Goal: Information Seeking & Learning: Learn about a topic

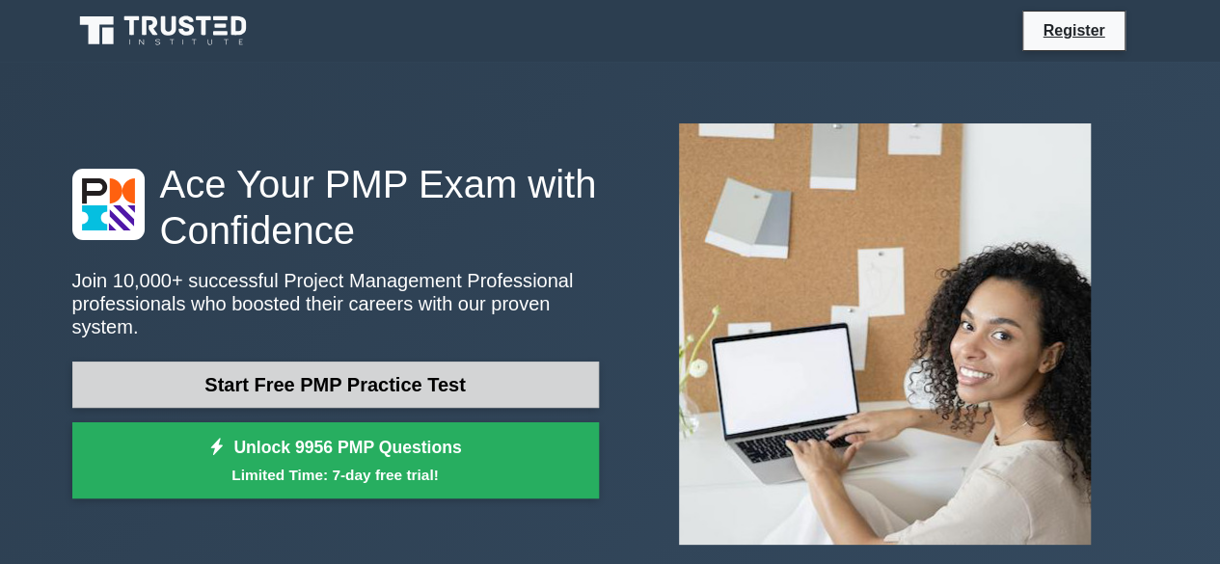
click at [486, 383] on link "Start Free PMP Practice Test" at bounding box center [335, 385] width 527 height 46
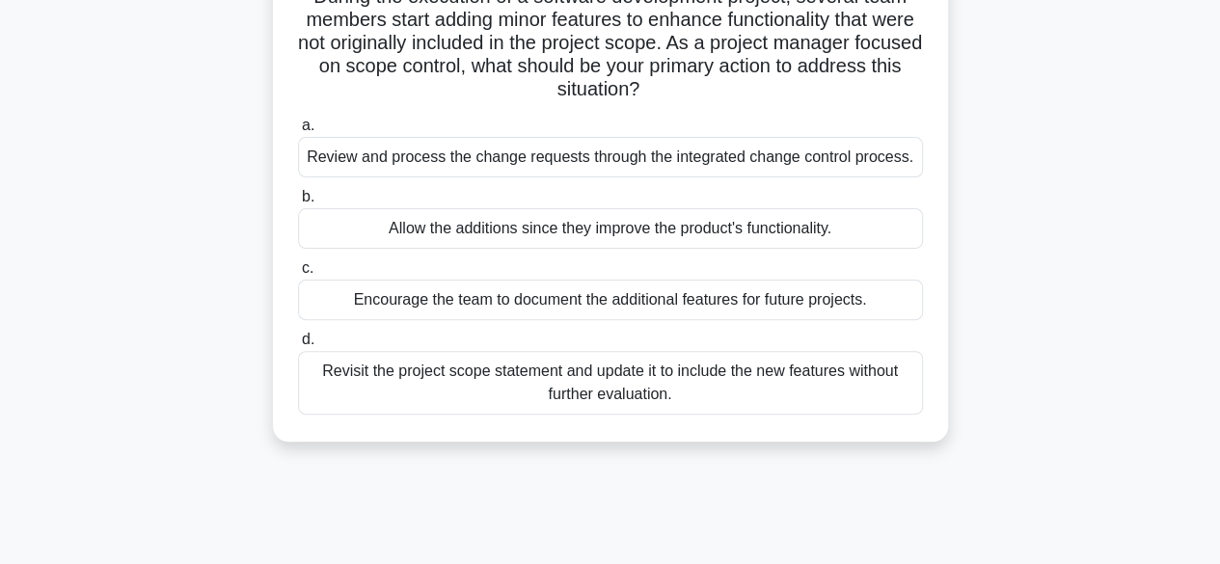
scroll to position [153, 0]
click at [491, 314] on div "Encourage the team to document the additional features for future projects." at bounding box center [610, 301] width 625 height 41
click at [298, 276] on input "c. Encourage the team to document the additional features for future projects." at bounding box center [298, 269] width 0 height 13
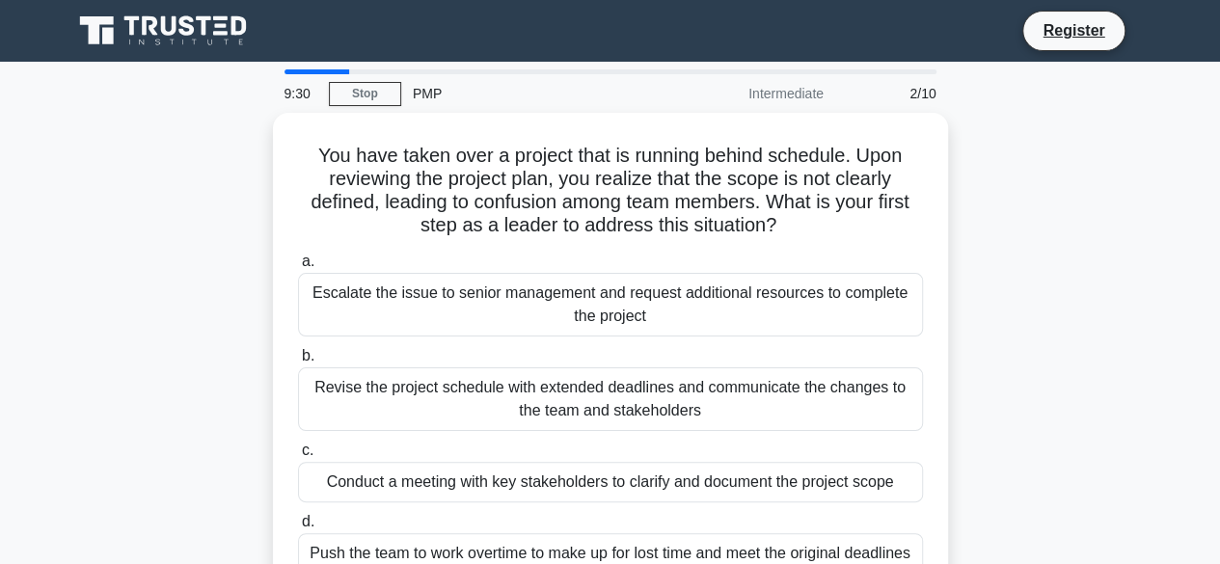
scroll to position [0, 0]
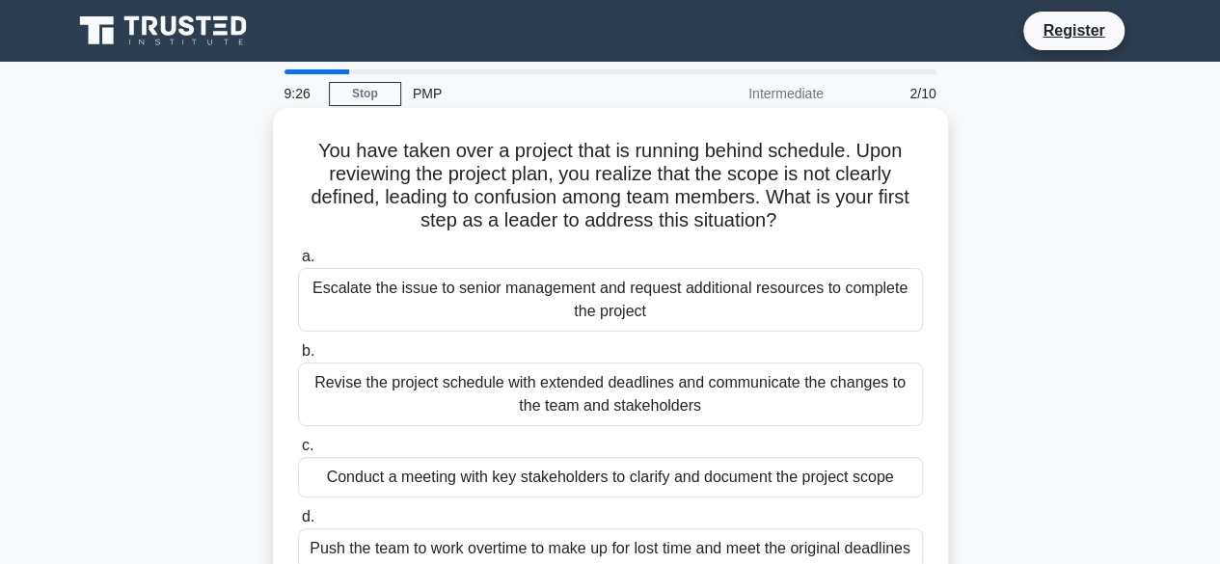
click at [382, 472] on div "Conduct a meeting with key stakeholders to clarify and document the project sco…" at bounding box center [610, 477] width 625 height 41
click at [298, 452] on input "c. Conduct a meeting with key stakeholders to clarify and document the project …" at bounding box center [298, 446] width 0 height 13
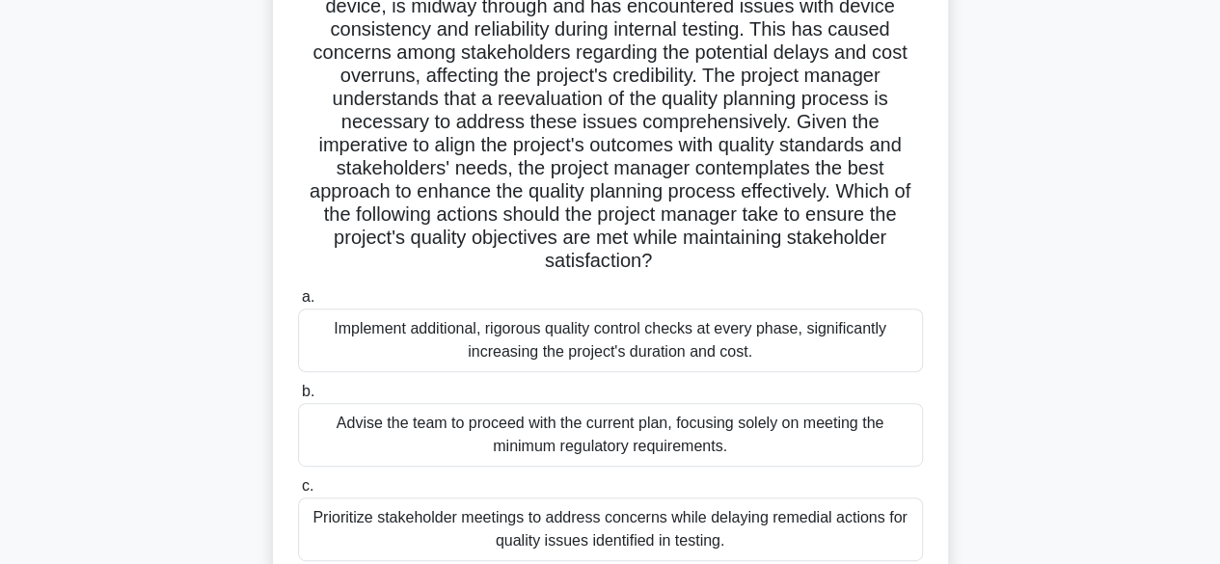
scroll to position [217, 0]
